Goal: Task Accomplishment & Management: Use online tool/utility

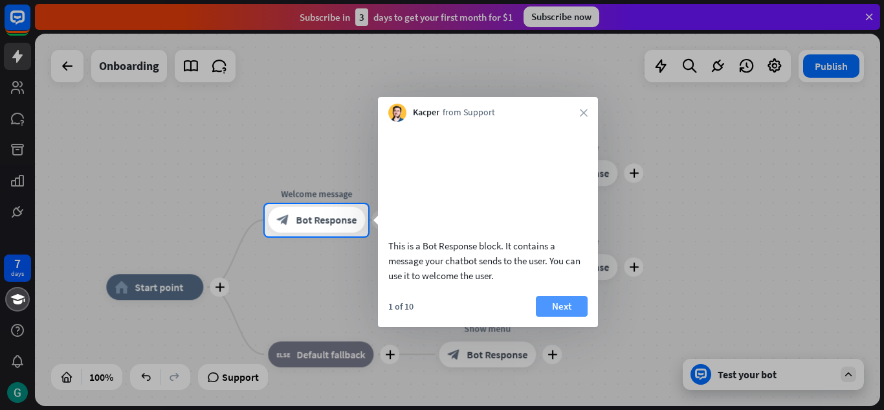
click at [559, 317] on button "Next" at bounding box center [562, 306] width 52 height 21
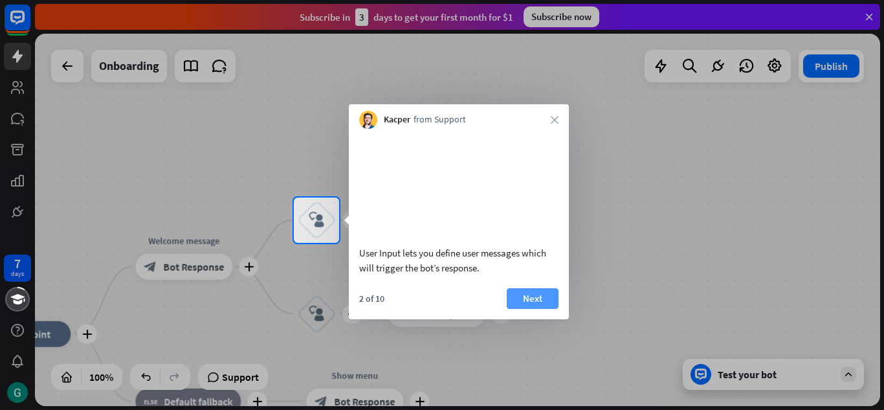
click at [546, 308] on button "Next" at bounding box center [533, 298] width 52 height 21
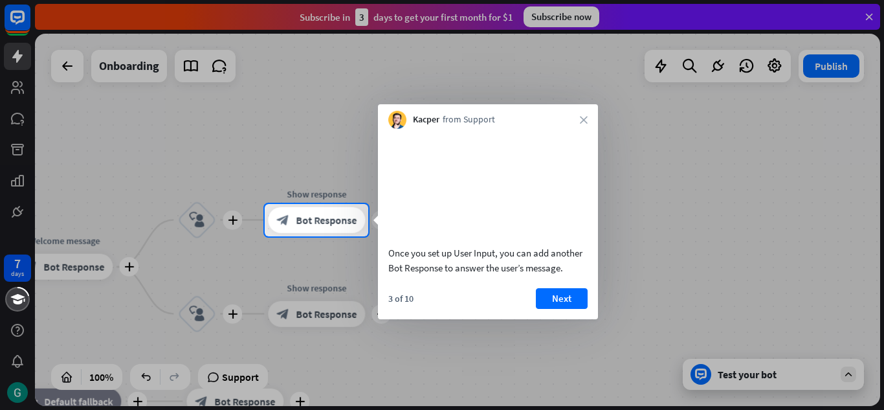
click at [546, 308] on button "Next" at bounding box center [562, 298] width 52 height 21
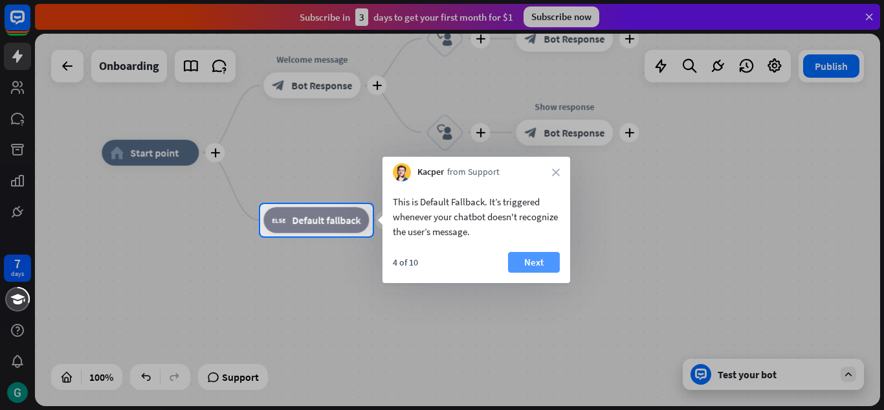
click at [552, 269] on button "Next" at bounding box center [534, 262] width 52 height 21
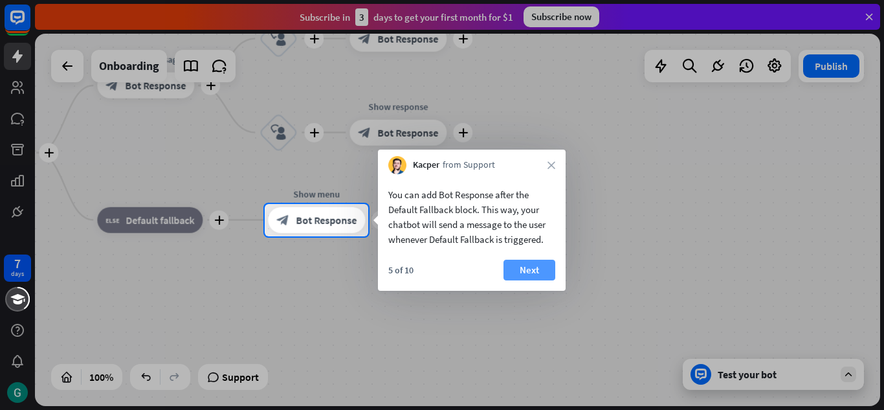
click at [537, 267] on button "Next" at bounding box center [530, 270] width 52 height 21
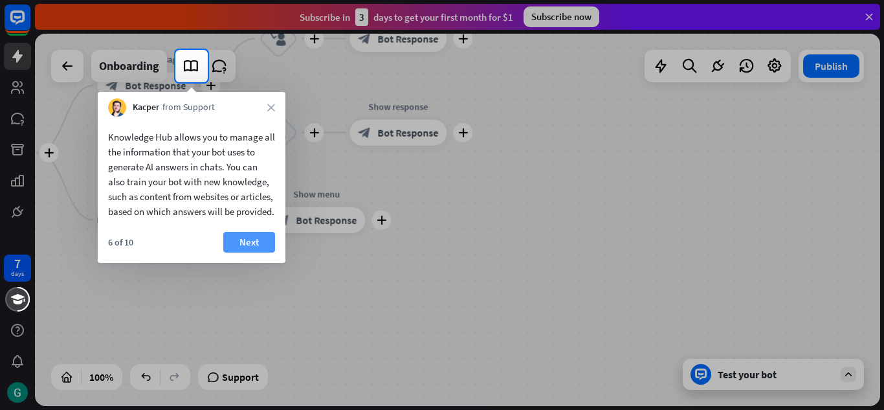
click at [244, 252] on button "Next" at bounding box center [249, 242] width 52 height 21
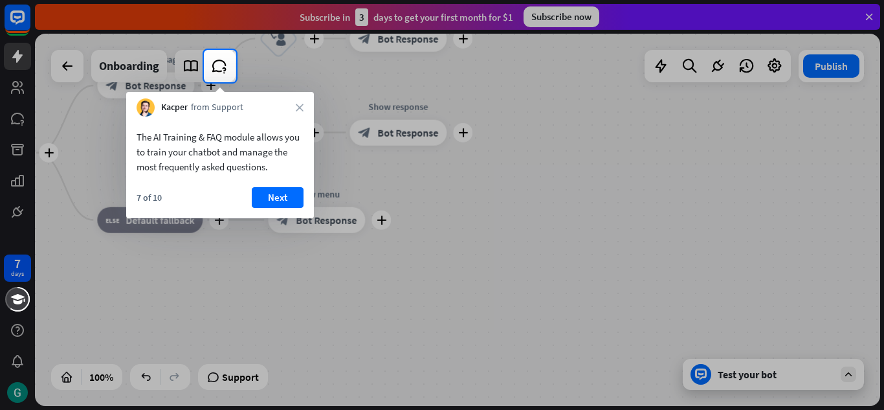
click at [304, 106] on div "Kacper from Support close" at bounding box center [220, 104] width 188 height 25
click at [297, 106] on icon "close" at bounding box center [300, 108] width 8 height 8
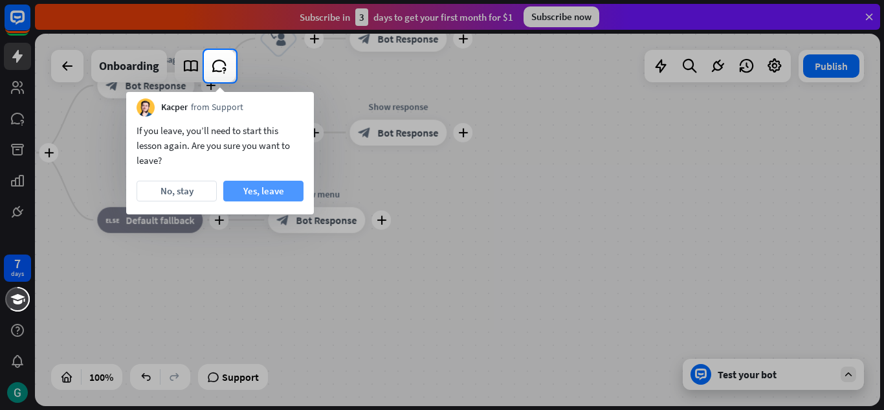
click at [254, 187] on button "Yes, leave" at bounding box center [263, 191] width 80 height 21
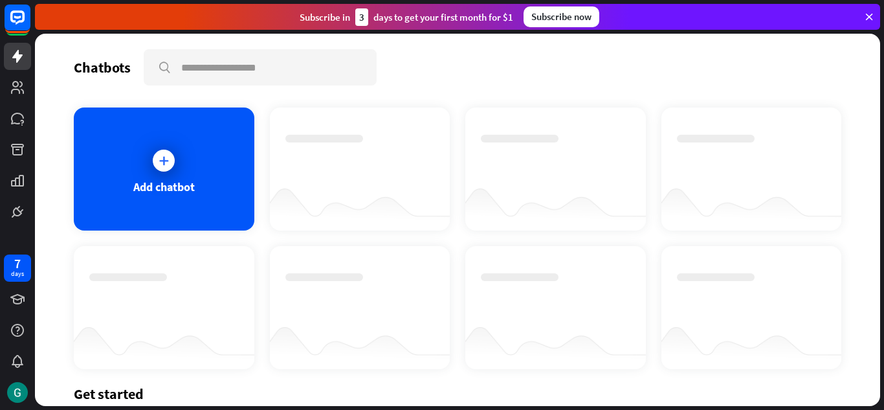
click at [867, 16] on icon at bounding box center [870, 17] width 12 height 12
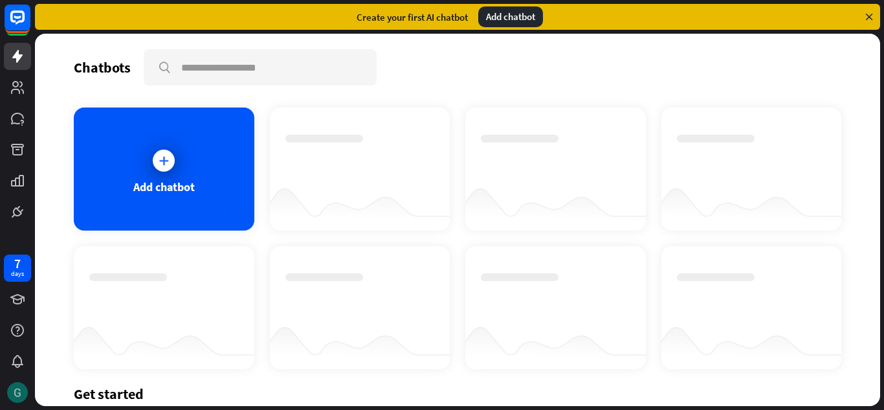
click at [18, 384] on img at bounding box center [17, 392] width 21 height 21
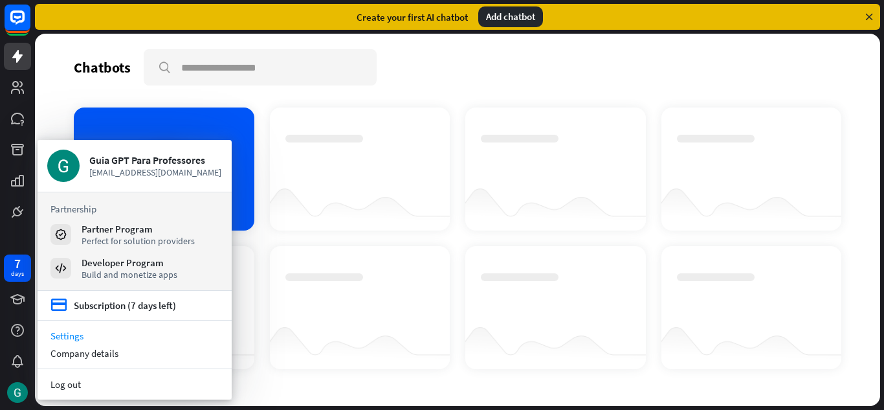
click at [74, 331] on link "Settings" at bounding box center [135, 335] width 194 height 17
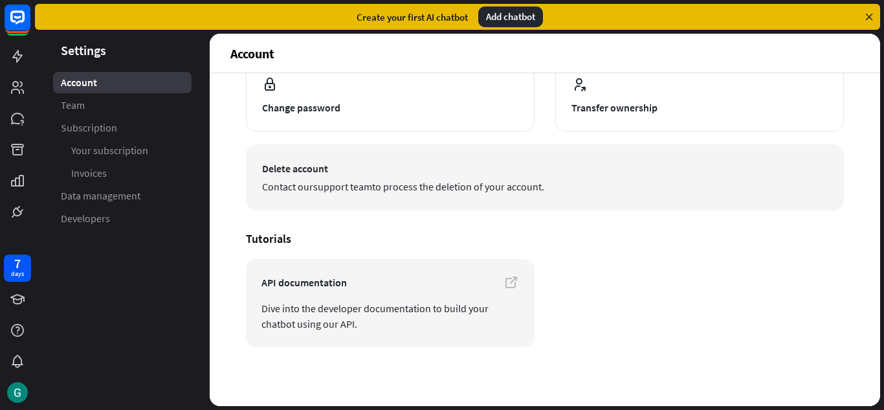
scroll to position [164, 0]
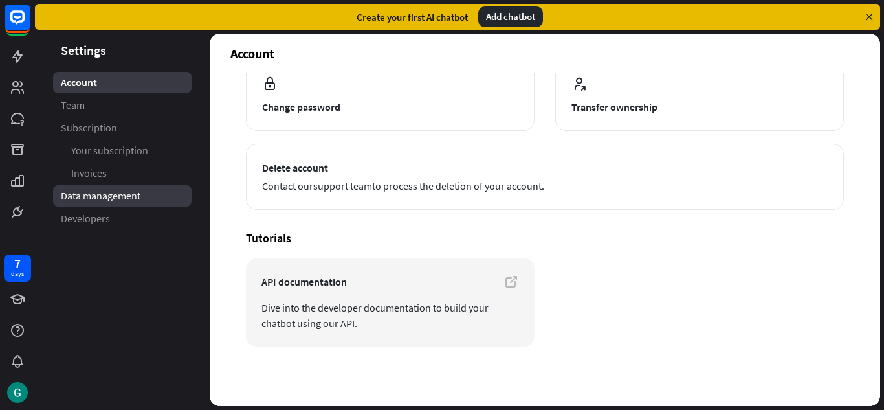
click at [109, 197] on span "Data management" at bounding box center [101, 196] width 80 height 14
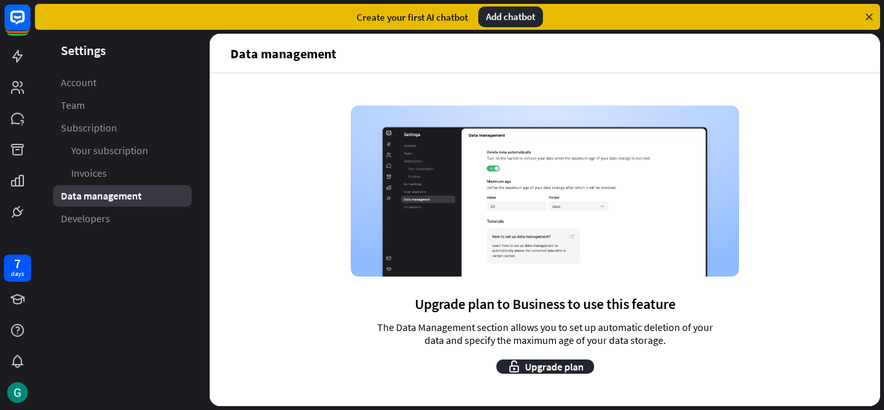
click at [870, 17] on icon at bounding box center [870, 17] width 12 height 12
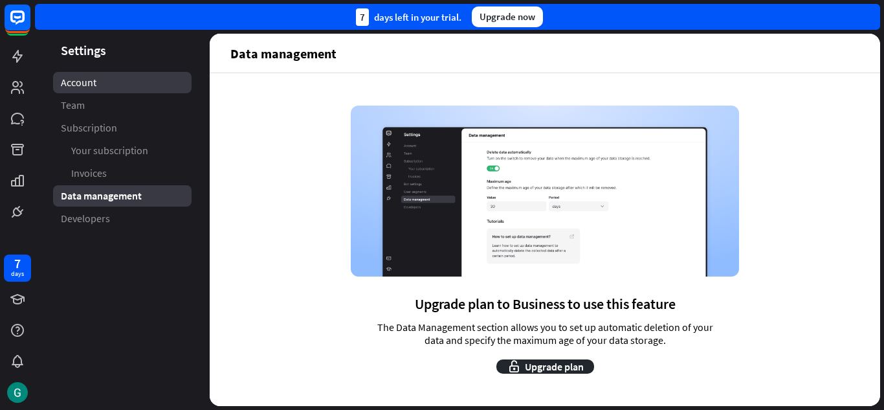
click at [69, 91] on link "Account" at bounding box center [122, 82] width 139 height 21
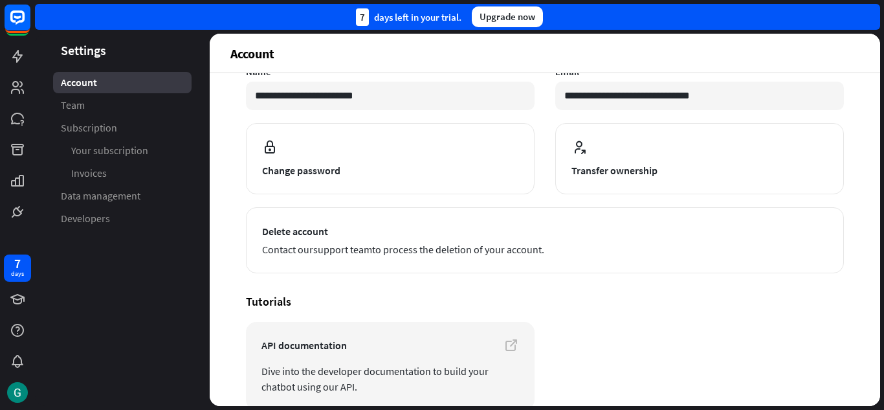
scroll to position [164, 0]
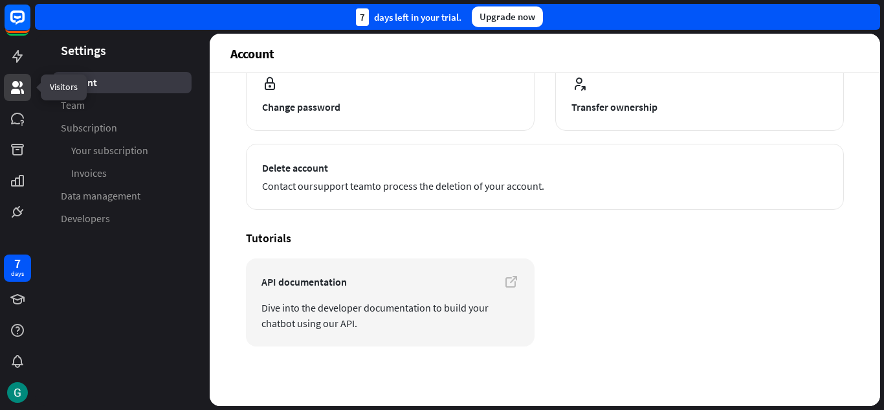
click at [16, 86] on icon at bounding box center [17, 87] width 13 height 13
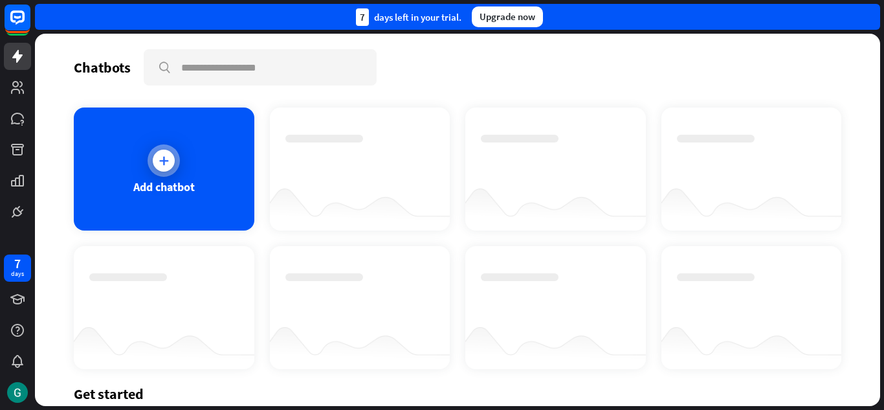
click at [157, 194] on div "Add chatbot" at bounding box center [164, 186] width 62 height 15
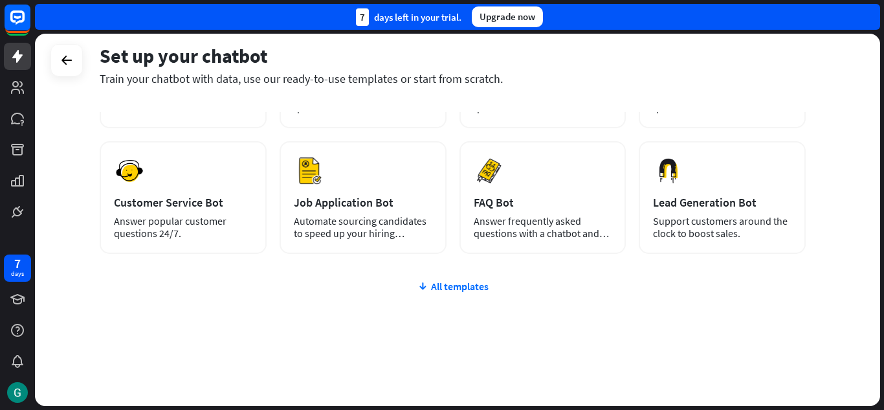
scroll to position [162, 0]
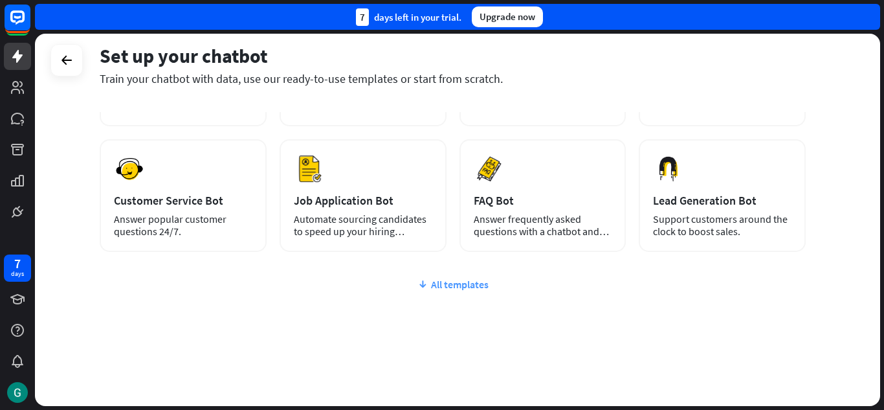
click at [462, 289] on div "All templates" at bounding box center [453, 284] width 706 height 13
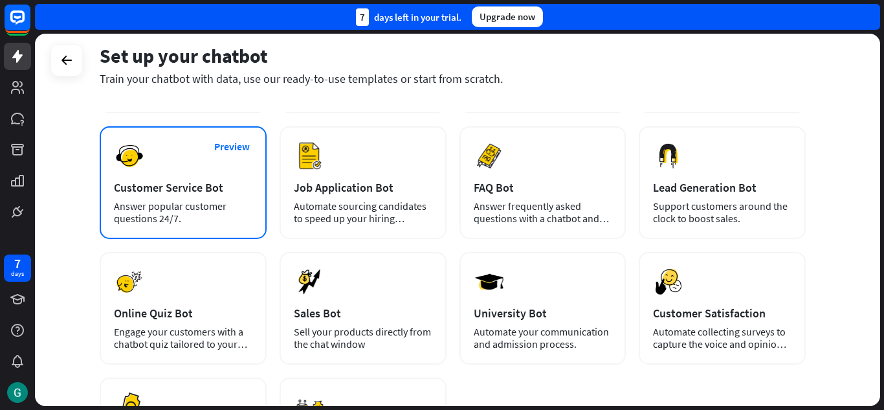
scroll to position [175, 0]
click at [153, 186] on div "Customer Service Bot" at bounding box center [183, 186] width 139 height 15
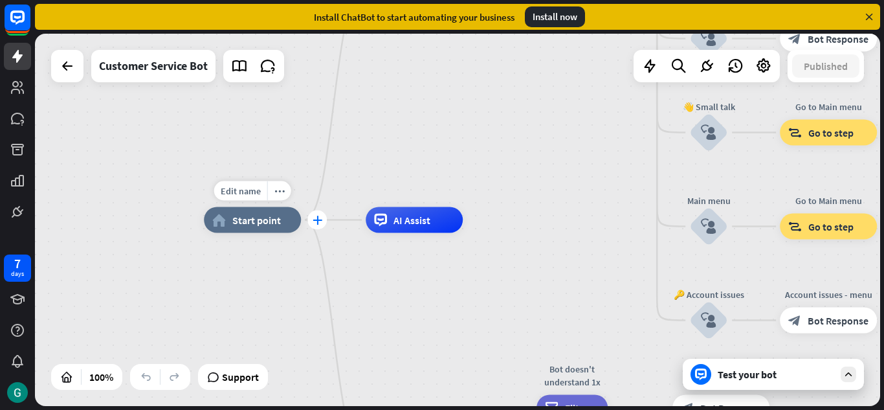
click at [316, 219] on icon "plus" at bounding box center [318, 220] width 10 height 9
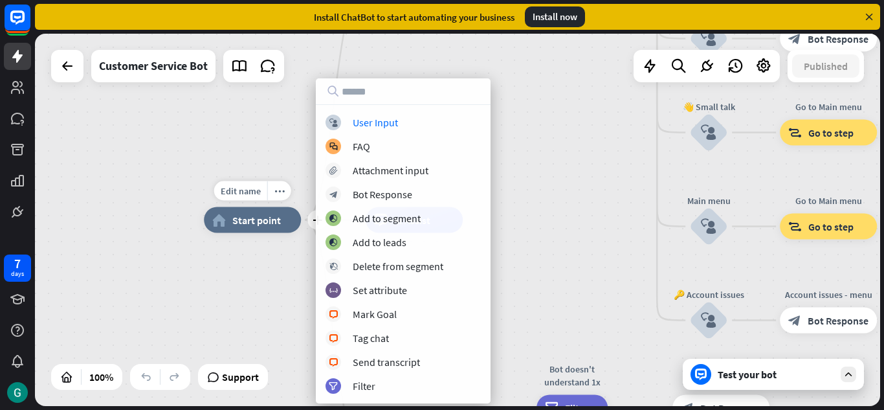
click at [236, 212] on div "home_2 Start point" at bounding box center [252, 220] width 97 height 26
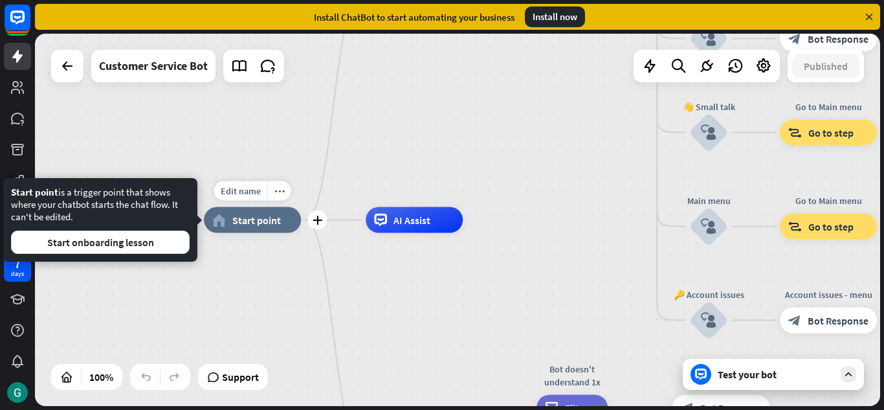
click at [251, 227] on div "home_2 Start point" at bounding box center [252, 220] width 97 height 26
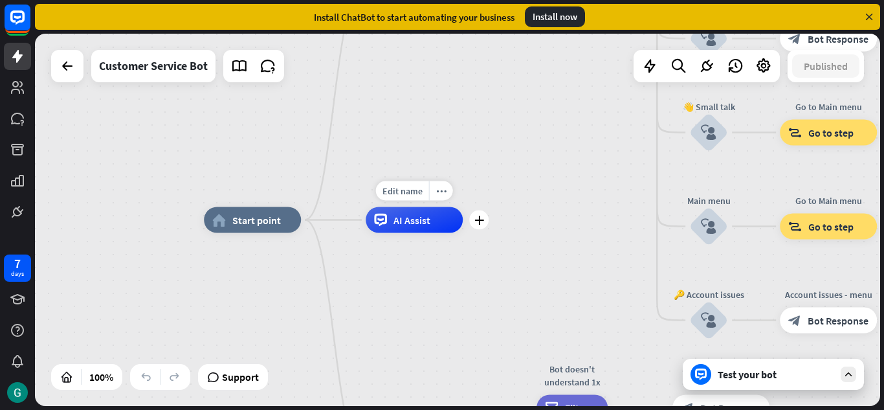
click at [418, 225] on span "AI Assist" at bounding box center [412, 220] width 37 height 13
click at [273, 137] on div "home_2 Start point Welcome message block_bot_response Bot Response 🔙 Main menu …" at bounding box center [458, 220] width 846 height 372
click at [284, 195] on icon "more_horiz" at bounding box center [280, 191] width 10 height 10
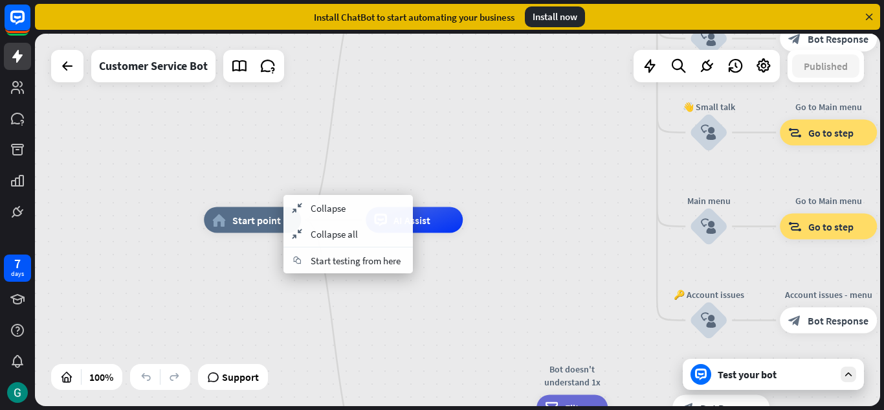
click at [310, 124] on div "home_2 Start point Welcome message block_bot_response Bot Response 🔙 Main menu …" at bounding box center [458, 220] width 846 height 372
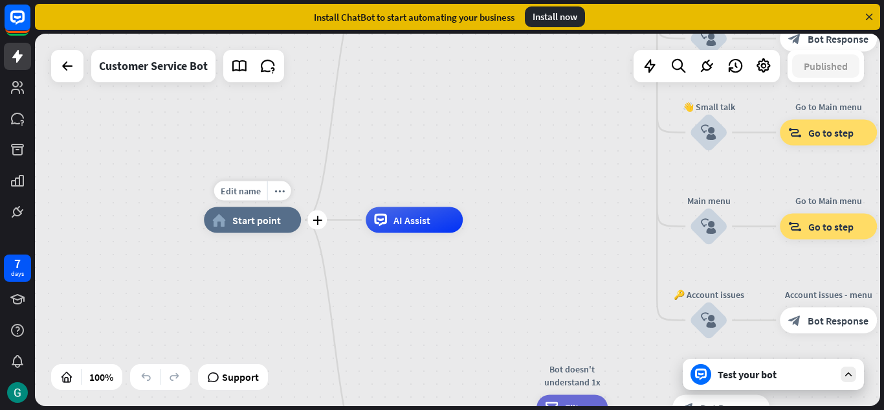
click at [254, 233] on div "Edit name more_horiz plus home_2 Start point" at bounding box center [252, 220] width 97 height 26
click at [313, 227] on div "plus" at bounding box center [317, 219] width 19 height 19
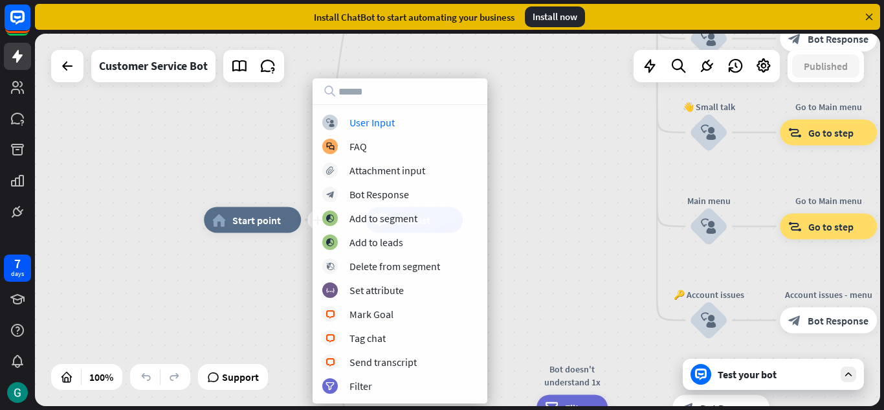
click at [234, 171] on div "plus home_2 Start point Welcome message block_bot_response Bot Response 🔙 Main …" at bounding box center [458, 220] width 846 height 372
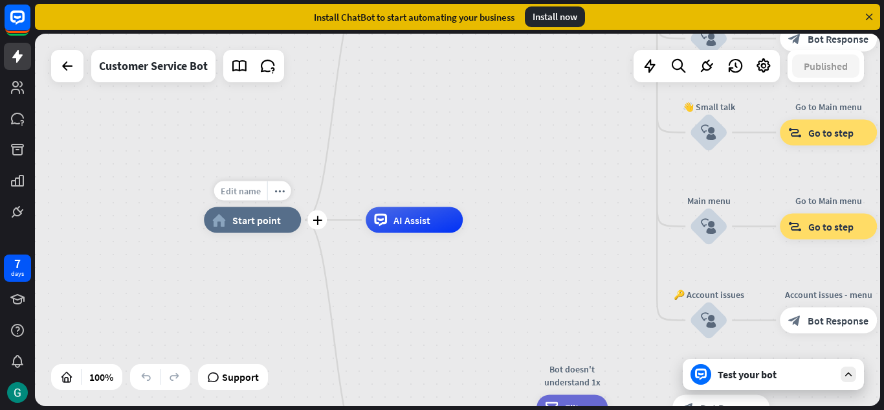
click at [249, 199] on div "Edit name" at bounding box center [240, 190] width 53 height 19
type input "**********"
click at [283, 245] on div "**********" at bounding box center [458, 220] width 846 height 372
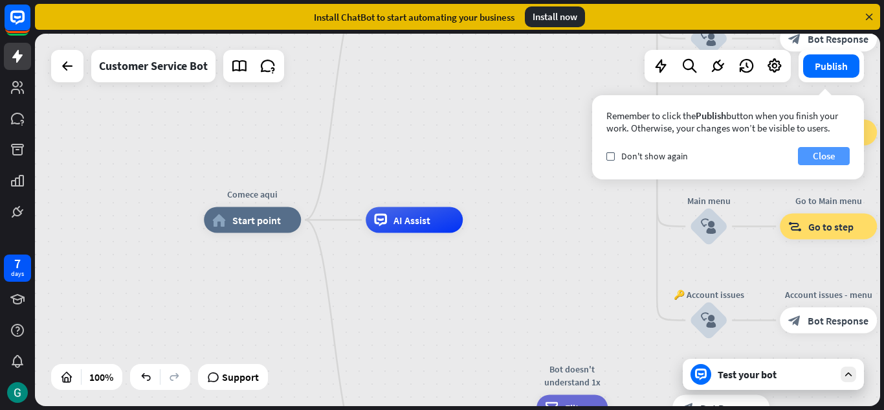
click at [822, 161] on button "Close" at bounding box center [824, 156] width 52 height 18
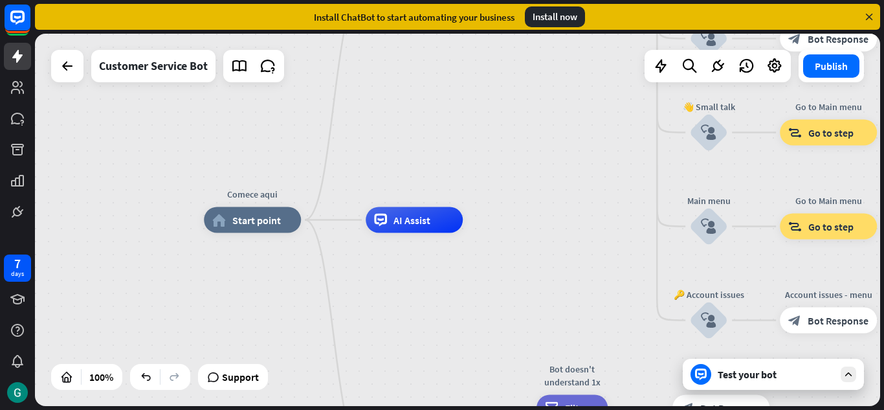
click at [872, 17] on icon at bounding box center [870, 17] width 12 height 12
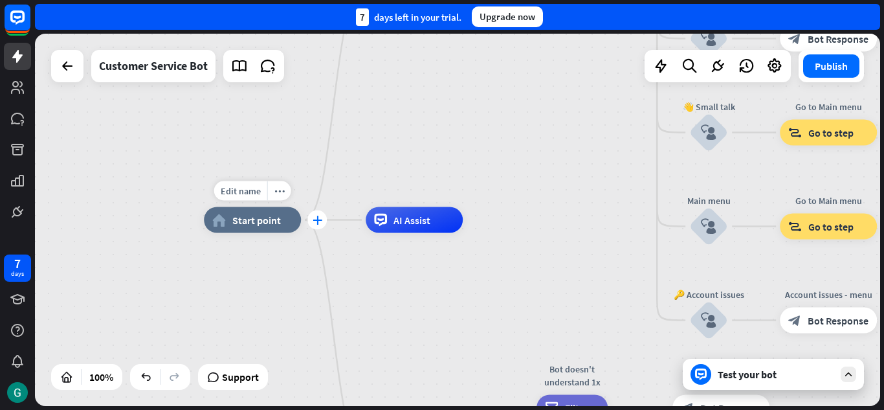
click at [320, 223] on icon "plus" at bounding box center [318, 220] width 10 height 9
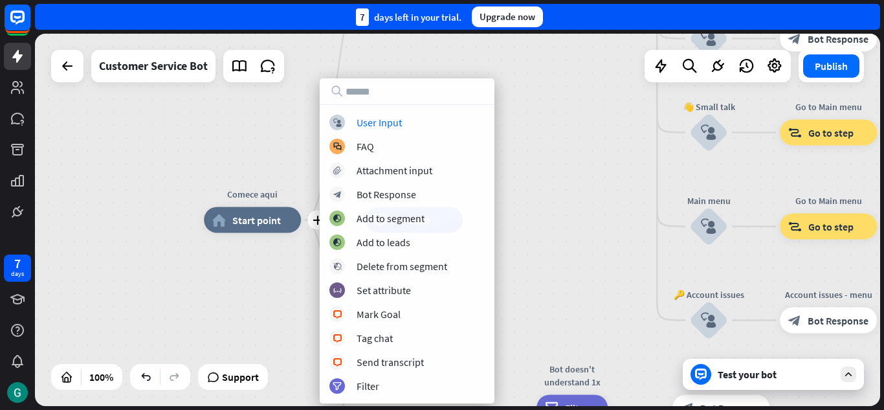
click at [279, 167] on div "plus Comece aqui home_2 Start point Welcome message block_bot_response Bot Resp…" at bounding box center [458, 220] width 846 height 372
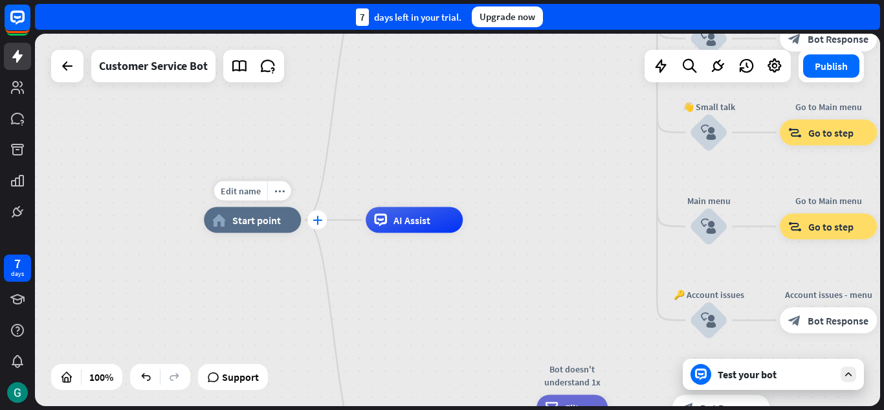
click at [317, 220] on icon "plus" at bounding box center [318, 220] width 10 height 9
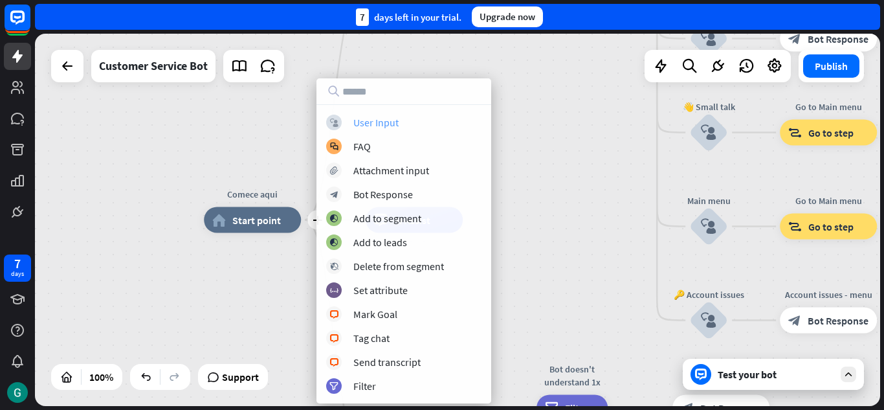
click at [392, 124] on div "User Input" at bounding box center [375, 122] width 45 height 13
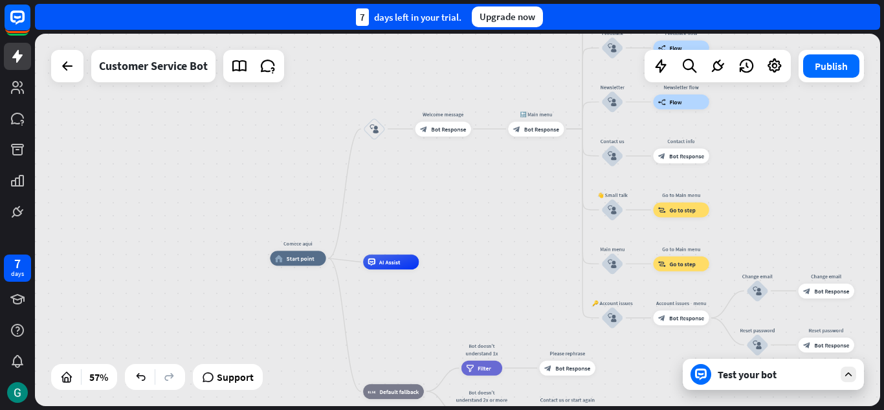
drag, startPoint x: 415, startPoint y: 113, endPoint x: 401, endPoint y: 192, distance: 80.1
click at [401, 192] on div "Comece aqui home_2 Start point block_user_input Welcome message block_bot_respo…" at bounding box center [458, 220] width 846 height 372
click at [375, 132] on icon "block_user_input" at bounding box center [374, 128] width 9 height 9
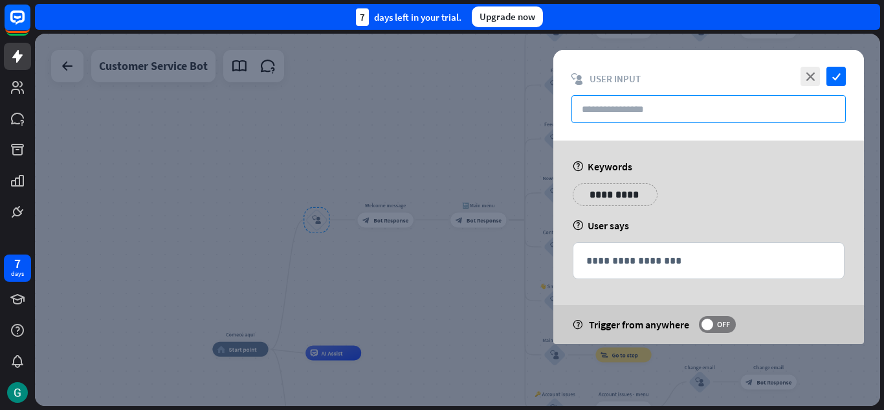
click at [648, 113] on input "text" at bounding box center [709, 109] width 275 height 28
paste input "**********"
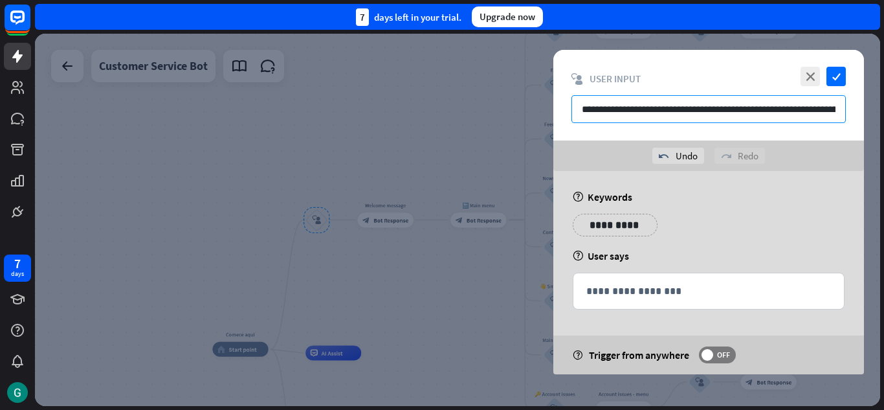
scroll to position [0, 219]
type input "**********"
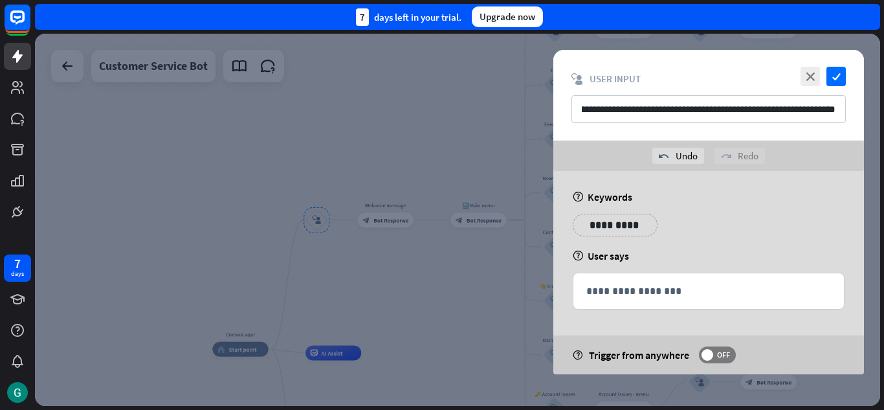
scroll to position [0, 0]
click at [839, 80] on icon "check" at bounding box center [836, 76] width 19 height 19
